Goal: Task Accomplishment & Management: Manage account settings

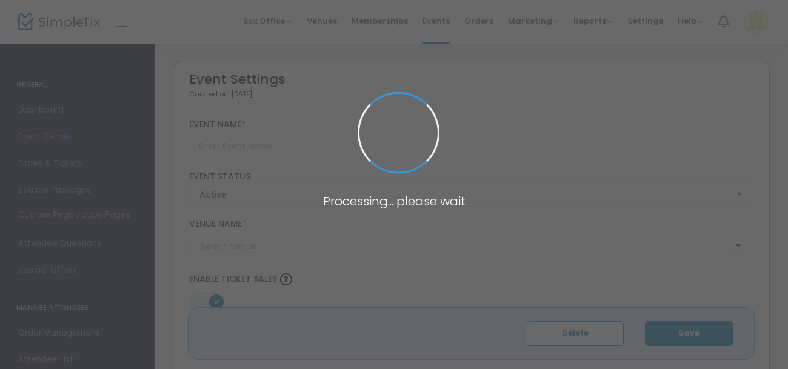
type input "Couples in the Kitchen: Steakhouse"
type textarea "Ignite both the grill and a little romance in this interactive evening designed…"
type input "Buy Tickets"
type input "No Thyme to Cook"
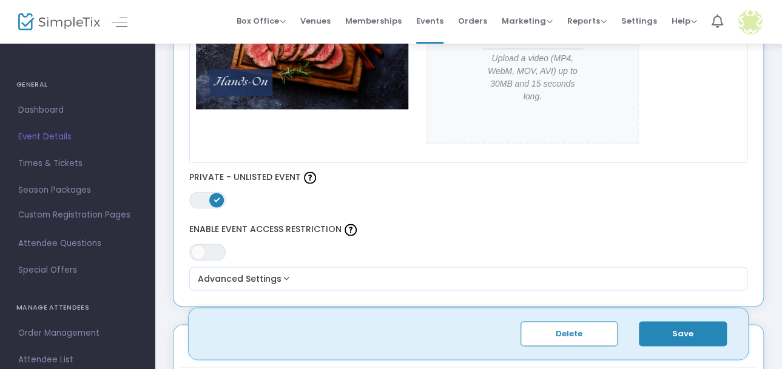
scroll to position [653, 0]
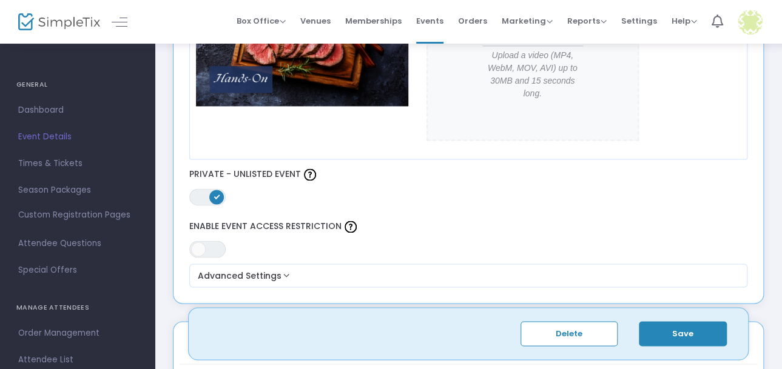
click at [691, 340] on button "Save" at bounding box center [683, 333] width 88 height 25
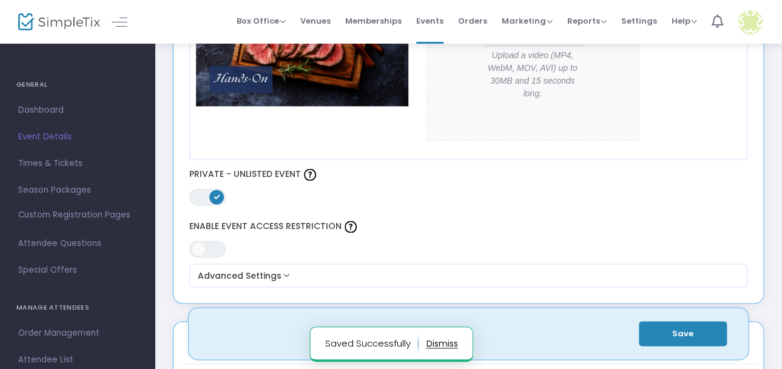
click at [62, 21] on img at bounding box center [59, 22] width 82 height 18
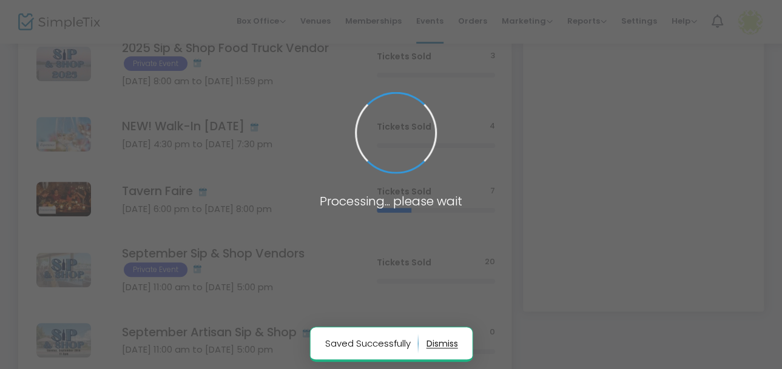
scroll to position [269, 0]
